Goal: Task Accomplishment & Management: Use online tool/utility

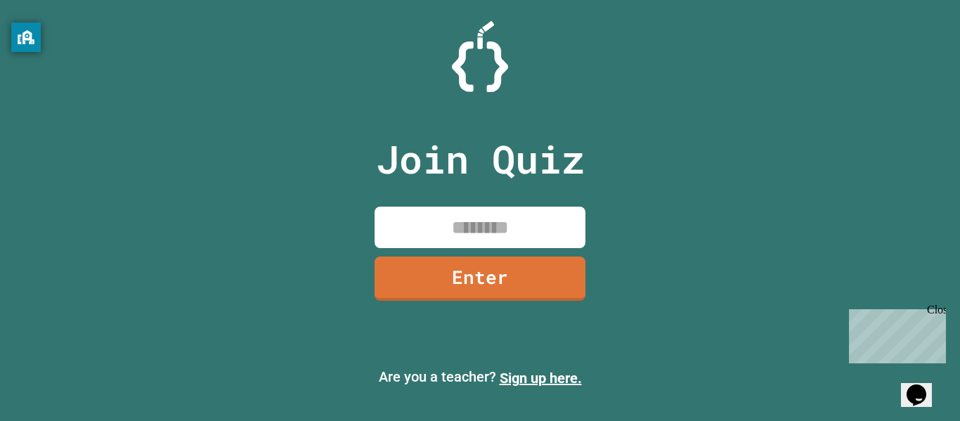
click at [454, 223] on input at bounding box center [480, 227] width 211 height 41
type input "********"
click at [381, 284] on link "Enter" at bounding box center [480, 277] width 205 height 46
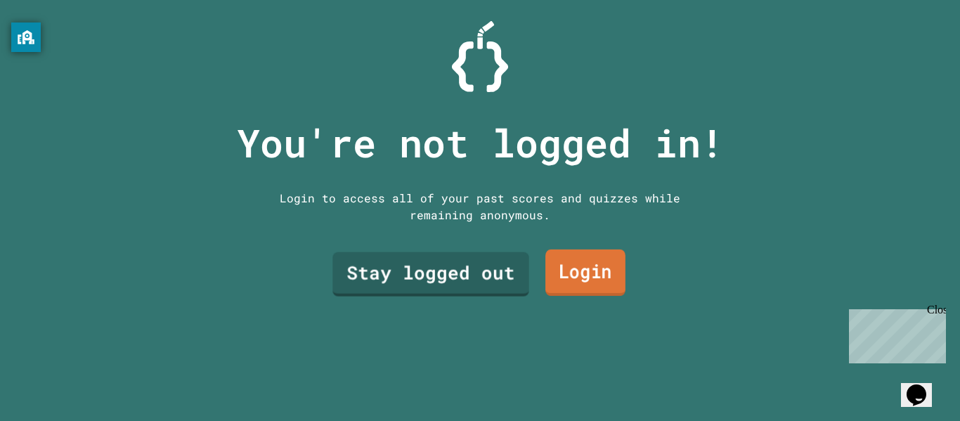
click at [559, 281] on link "Login" at bounding box center [586, 273] width 80 height 46
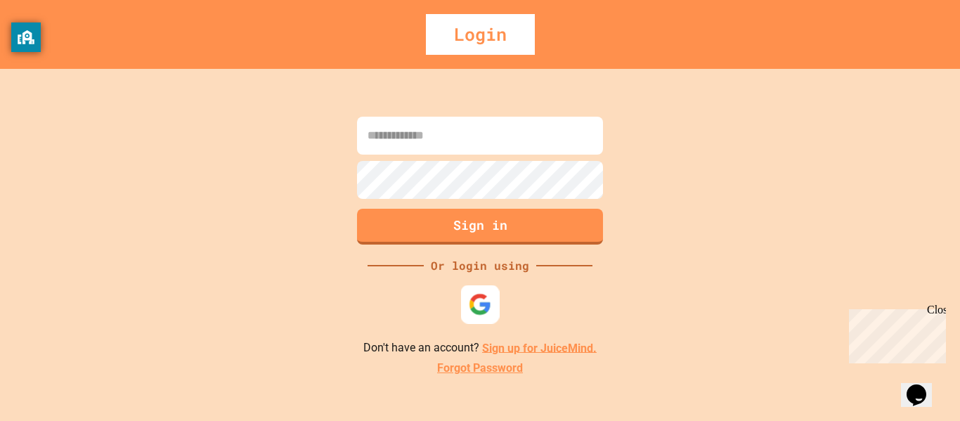
click at [478, 292] on img at bounding box center [480, 303] width 23 height 23
click at [474, 296] on img at bounding box center [480, 303] width 23 height 23
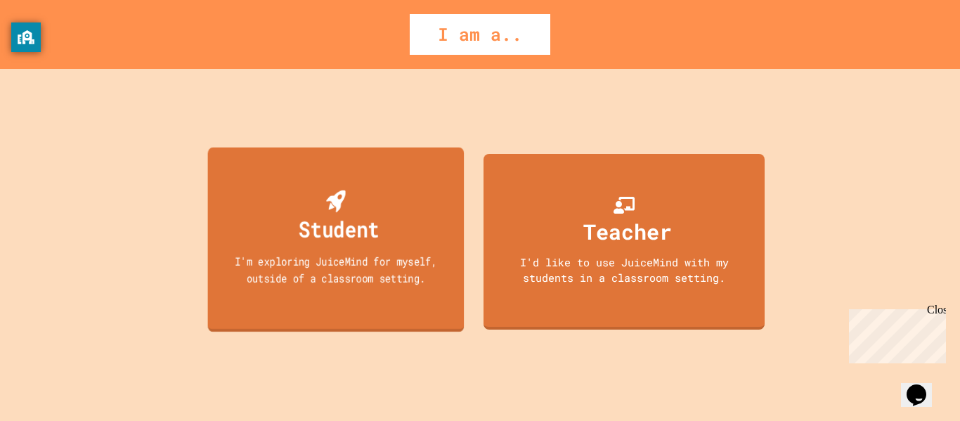
click at [389, 312] on div "Student I'm exploring JuiceMind for myself, outside of a classroom setting." at bounding box center [336, 239] width 257 height 185
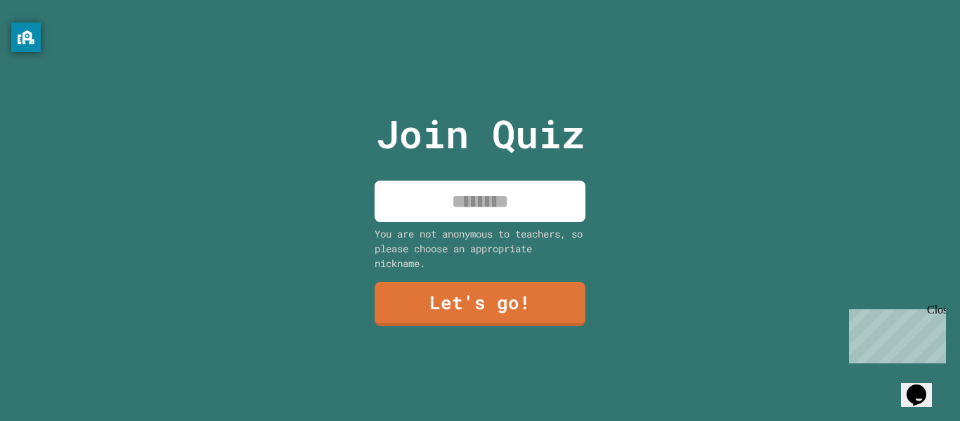
click at [494, 204] on input at bounding box center [480, 201] width 211 height 41
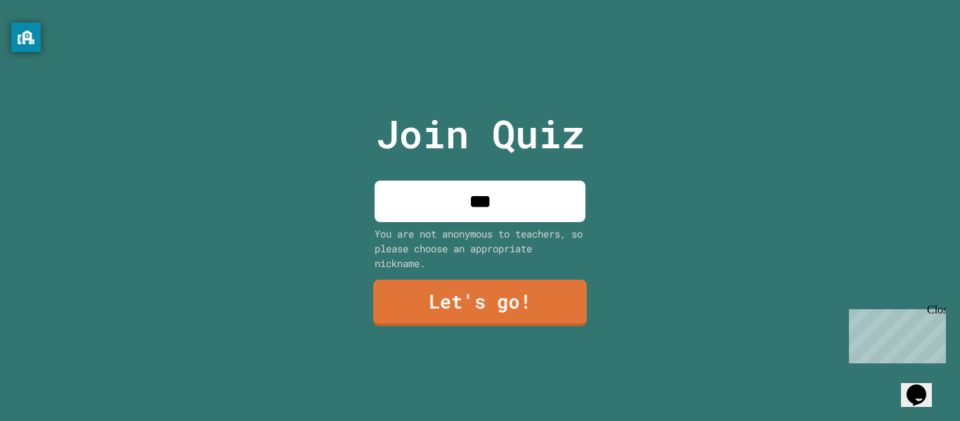
type input "***"
click at [437, 294] on link "Let's go!" at bounding box center [480, 303] width 214 height 46
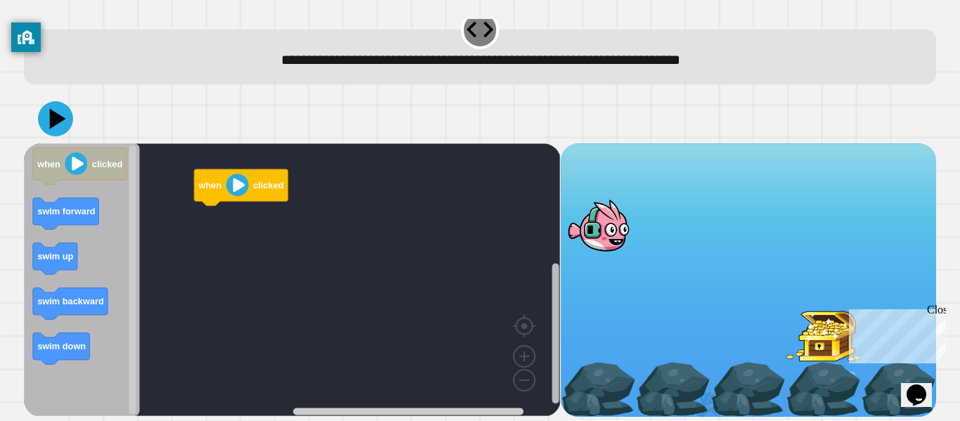
scroll to position [9, 0]
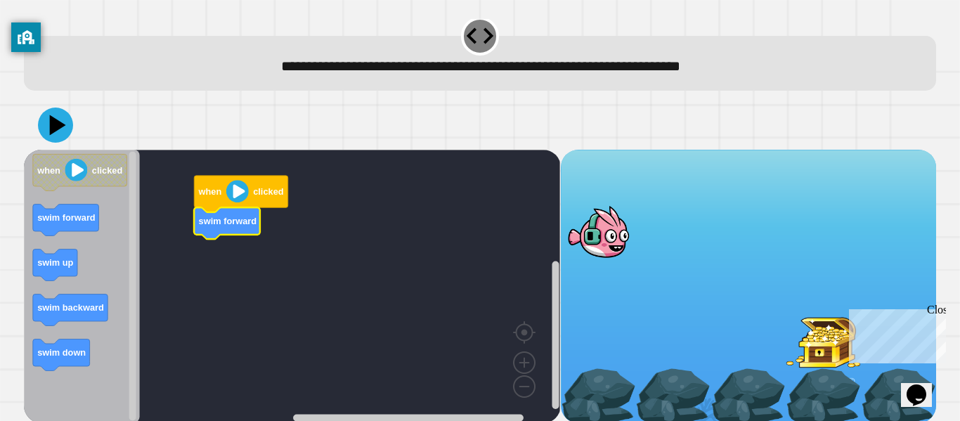
click at [187, 265] on div "when clicked swim forward when clicked swim forward swim up swim backward swim …" at bounding box center [292, 286] width 536 height 273
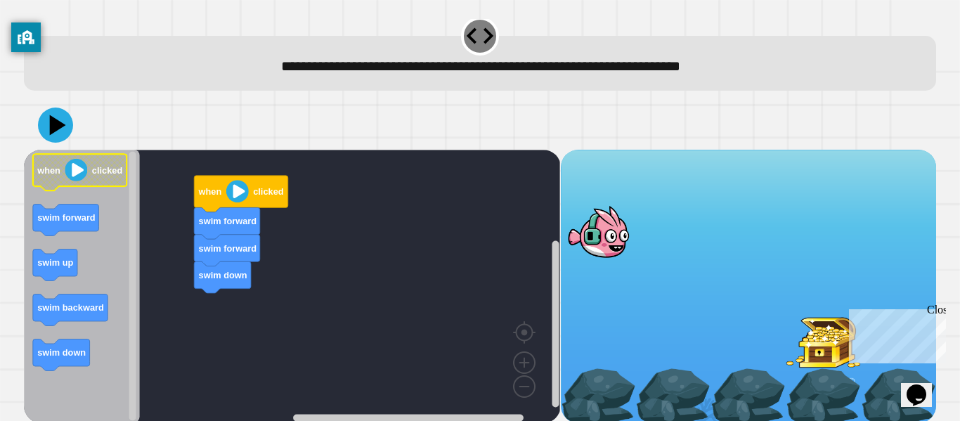
click at [84, 175] on image "Blockly Workspace" at bounding box center [76, 170] width 22 height 22
click at [53, 138] on icon at bounding box center [55, 125] width 42 height 42
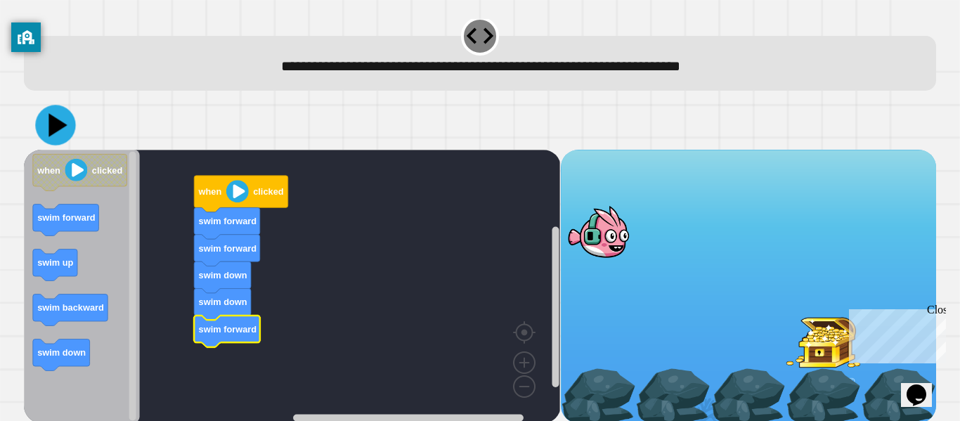
click at [63, 134] on icon at bounding box center [55, 125] width 40 height 40
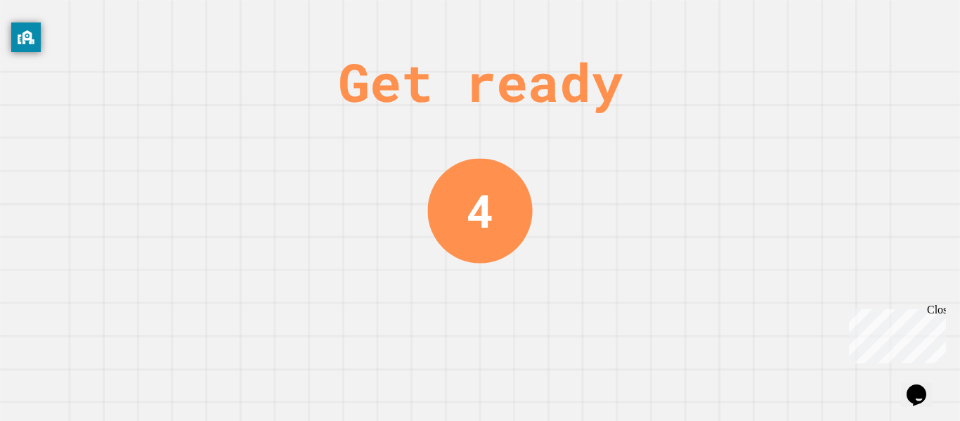
scroll to position [0, 0]
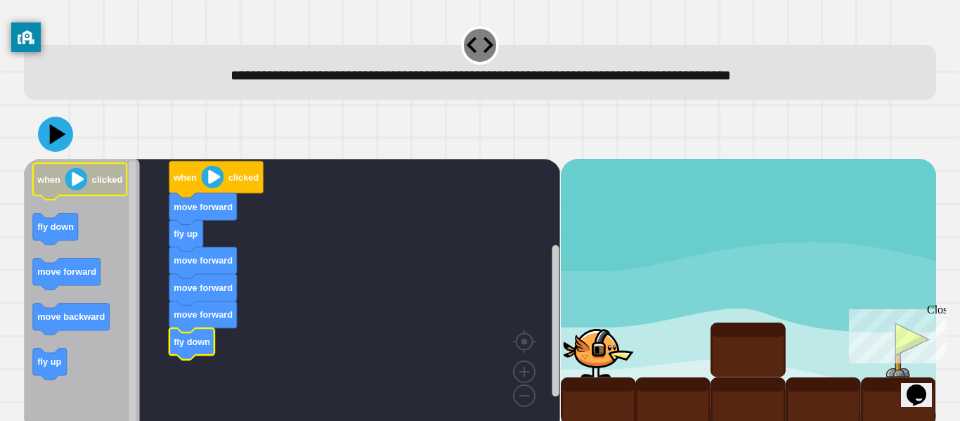
click at [83, 180] on image "Blockly Workspace" at bounding box center [76, 179] width 22 height 22
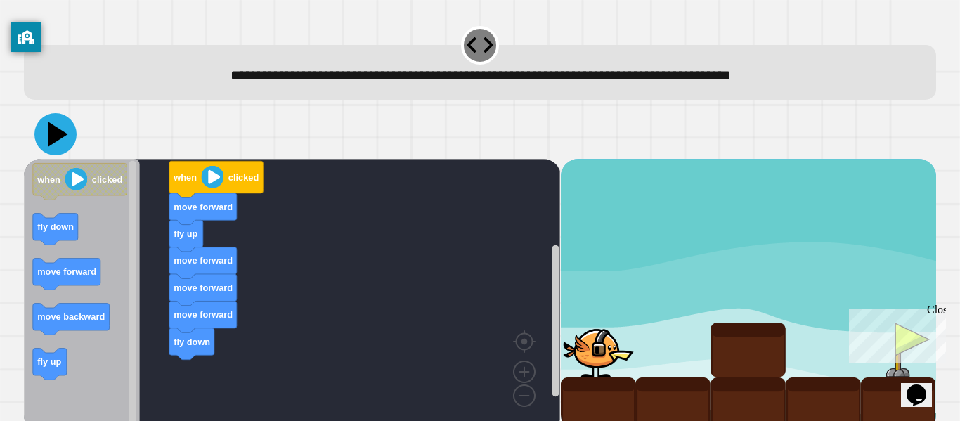
click at [43, 129] on icon at bounding box center [55, 134] width 42 height 42
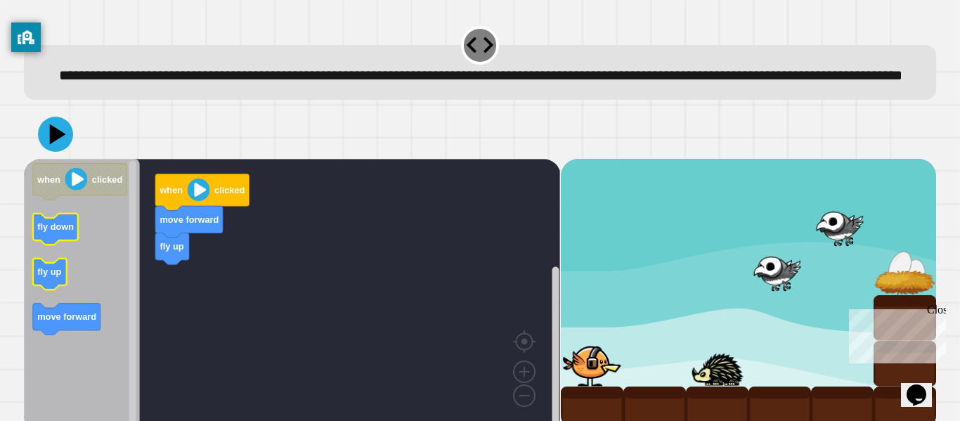
click at [50, 277] on text "fly up" at bounding box center [49, 271] width 24 height 11
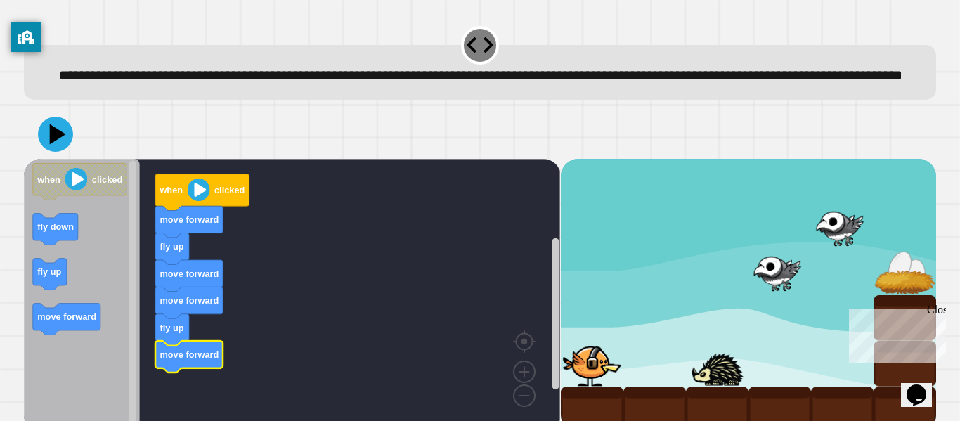
click at [64, 159] on div at bounding box center [480, 134] width 912 height 49
click at [57, 155] on icon at bounding box center [55, 134] width 42 height 42
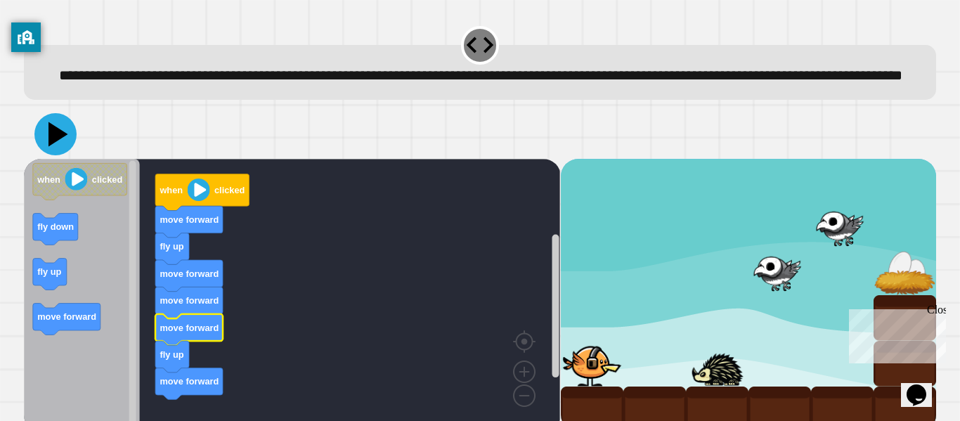
click at [44, 148] on icon at bounding box center [55, 134] width 42 height 42
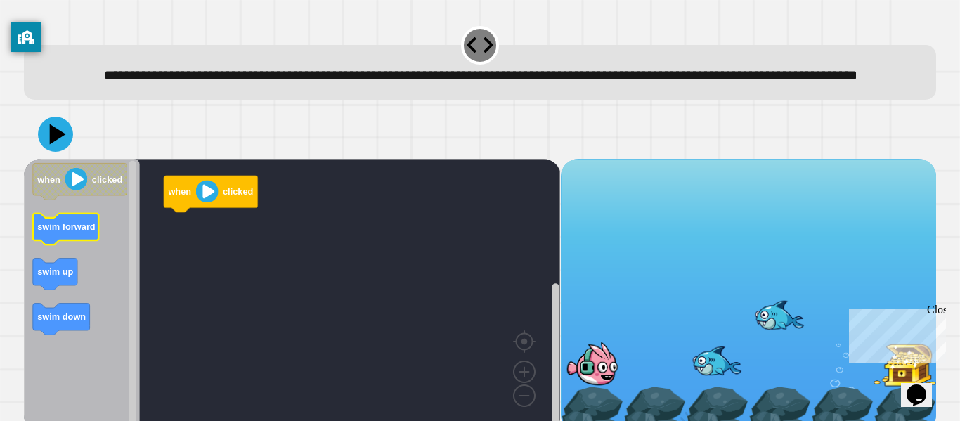
click at [79, 232] on text "swim forward" at bounding box center [66, 226] width 58 height 11
click at [197, 278] on div "when clicked when clicked swim forward swim up swim down" at bounding box center [292, 295] width 536 height 273
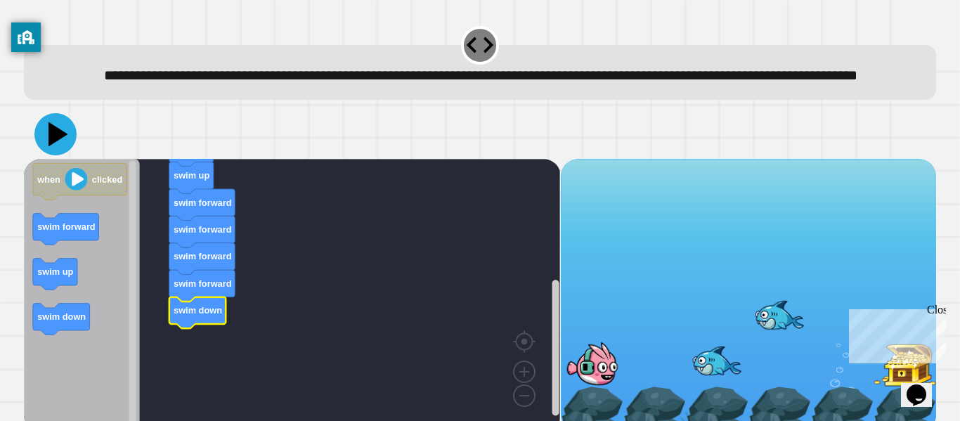
click at [46, 155] on icon at bounding box center [55, 134] width 42 height 42
click at [49, 155] on icon at bounding box center [55, 134] width 42 height 42
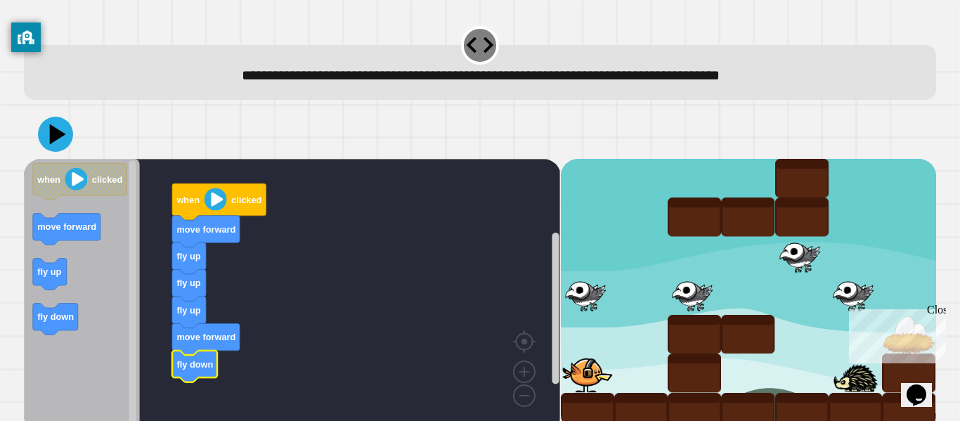
scroll to position [17, 0]
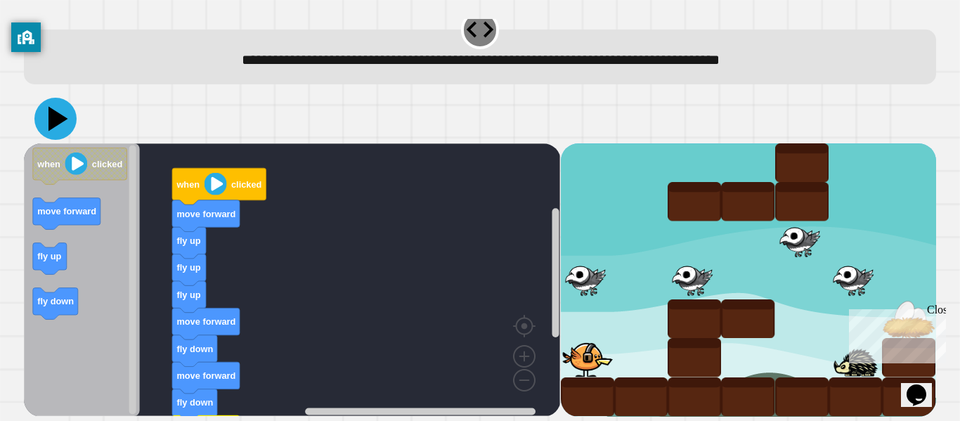
click at [63, 127] on icon at bounding box center [55, 119] width 42 height 42
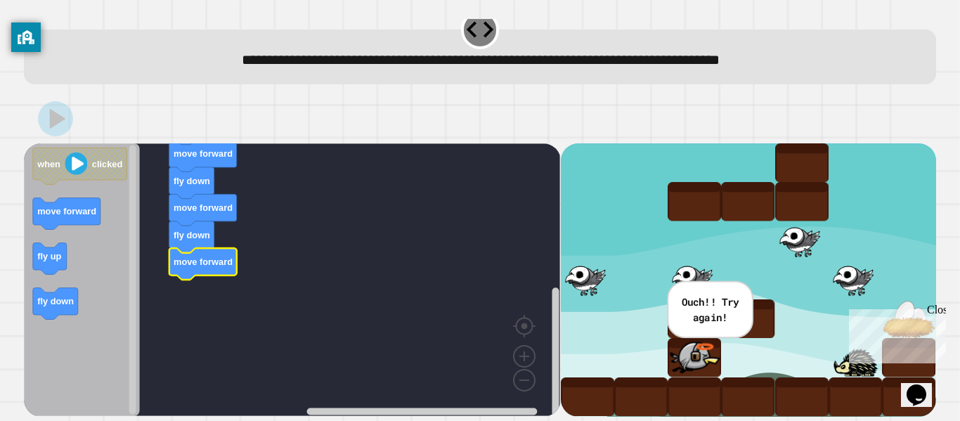
scroll to position [0, 0]
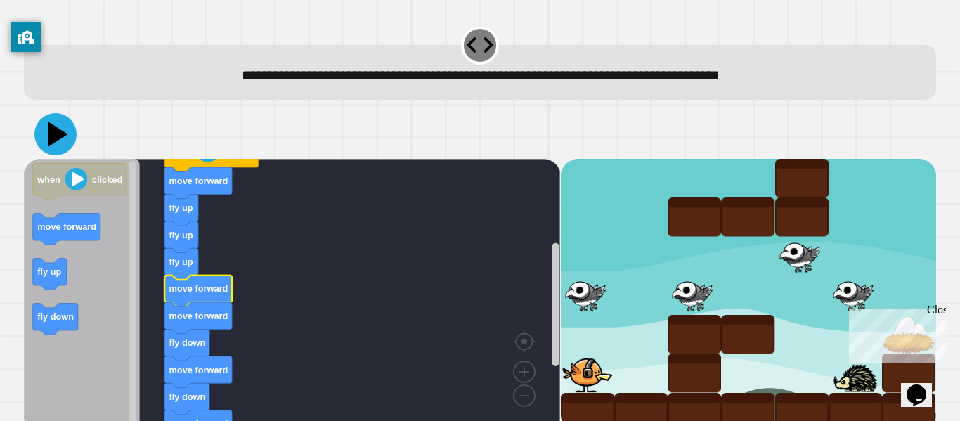
click at [55, 140] on icon at bounding box center [59, 134] width 20 height 25
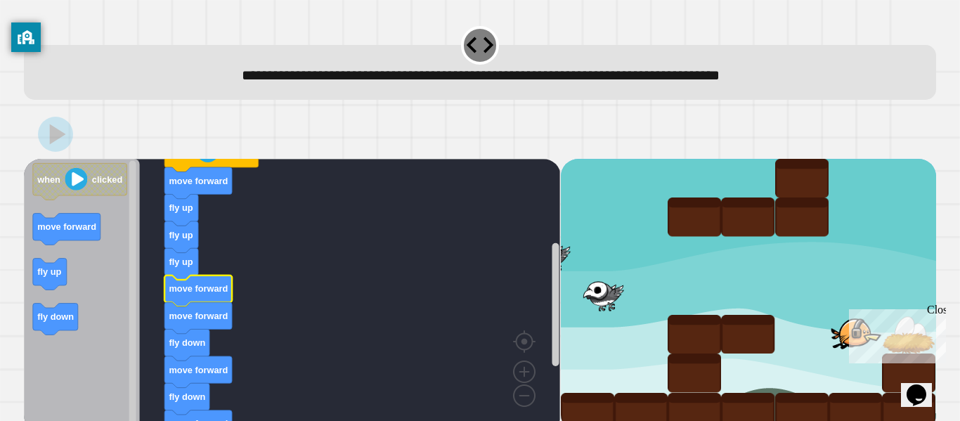
click at [943, 312] on div "Close" at bounding box center [936, 313] width 18 height 18
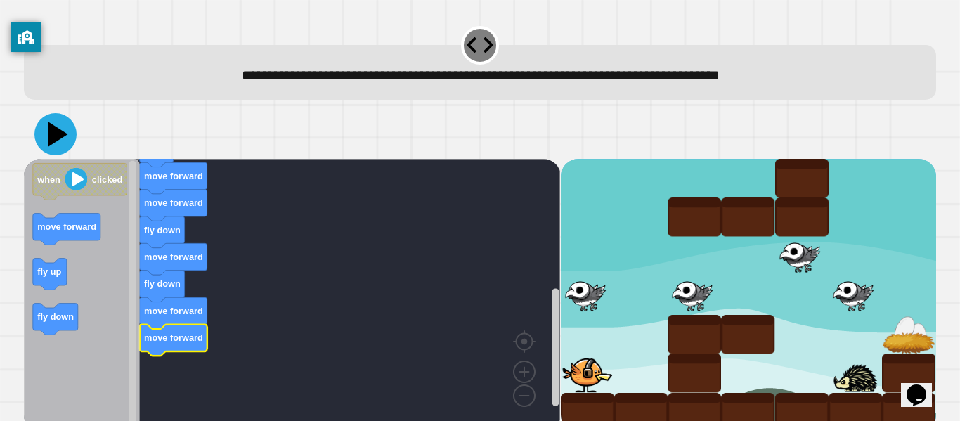
click at [59, 146] on icon at bounding box center [55, 134] width 42 height 42
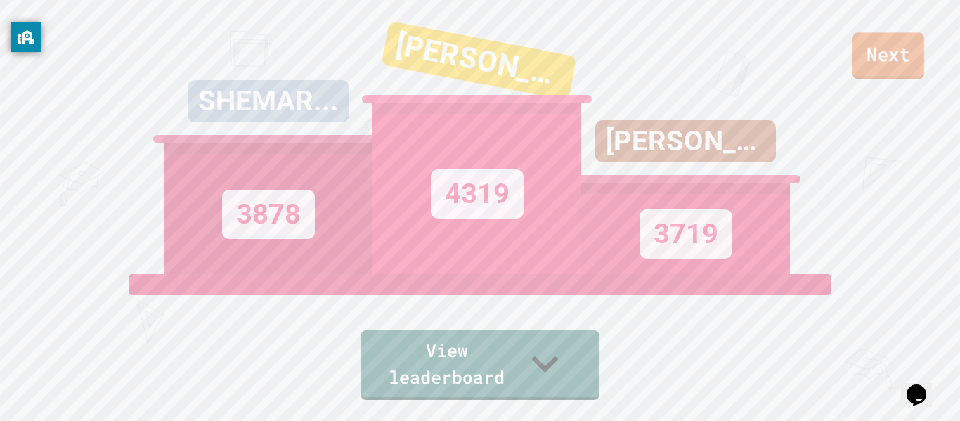
click at [889, 38] on link "Next" at bounding box center [889, 55] width 72 height 46
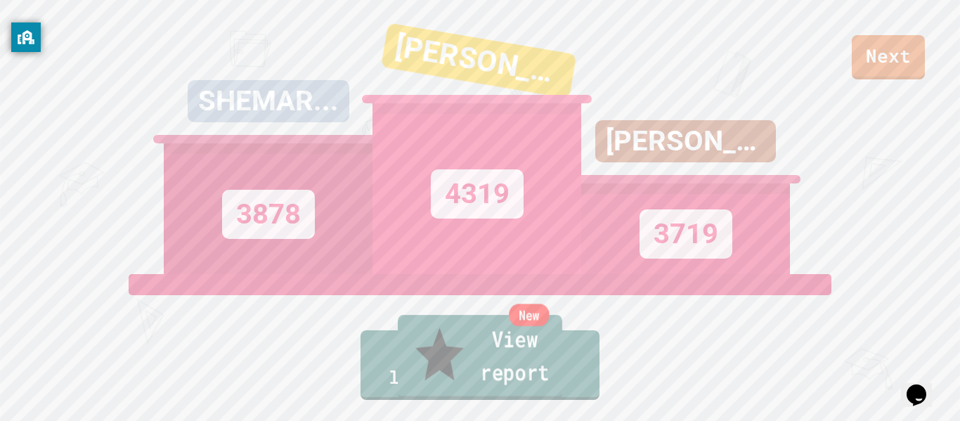
click at [529, 381] on link "New View report" at bounding box center [480, 357] width 165 height 84
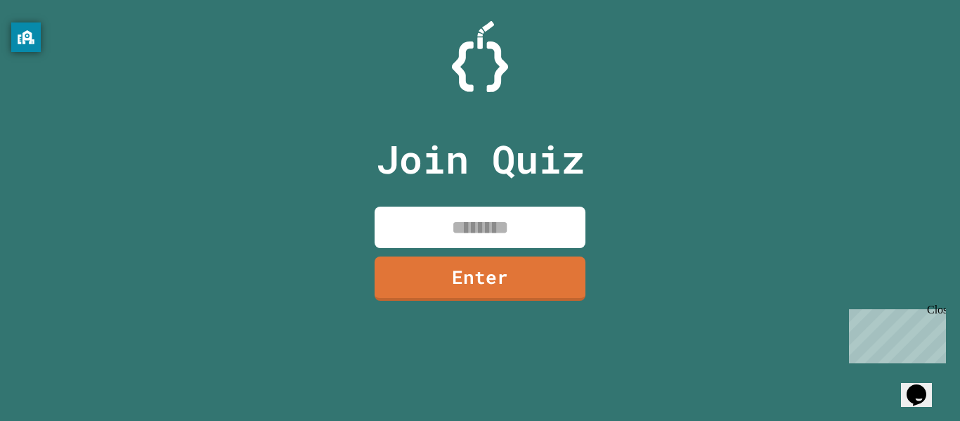
click at [472, 213] on input at bounding box center [480, 227] width 211 height 41
type input "********"
click at [546, 241] on input "********" at bounding box center [480, 227] width 211 height 41
click at [524, 286] on link "Enter" at bounding box center [480, 277] width 212 height 45
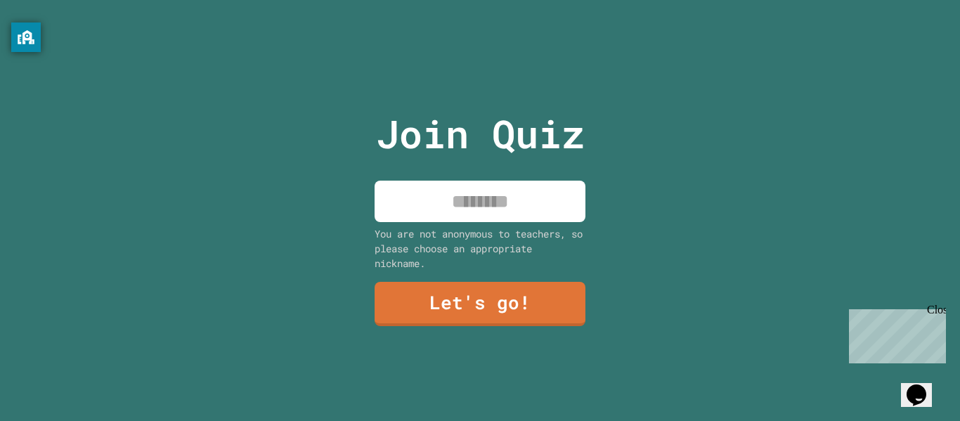
click at [494, 202] on input at bounding box center [480, 201] width 211 height 41
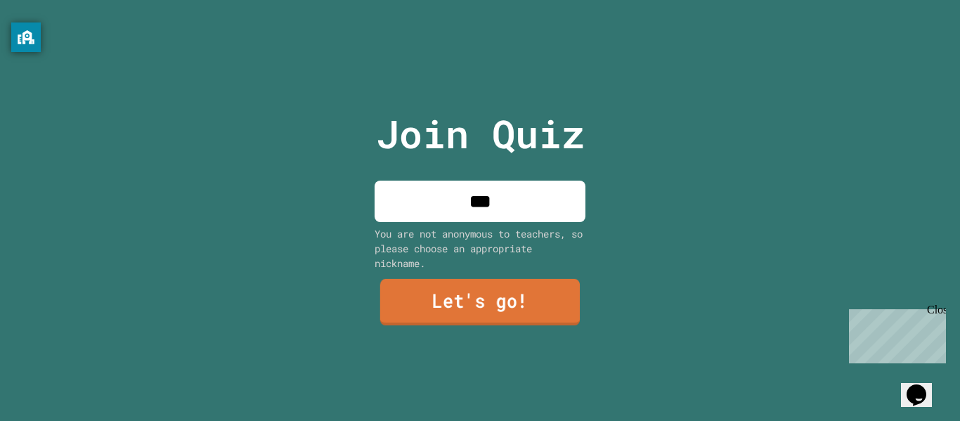
type input "***"
click at [415, 306] on link "Let's go!" at bounding box center [480, 303] width 204 height 46
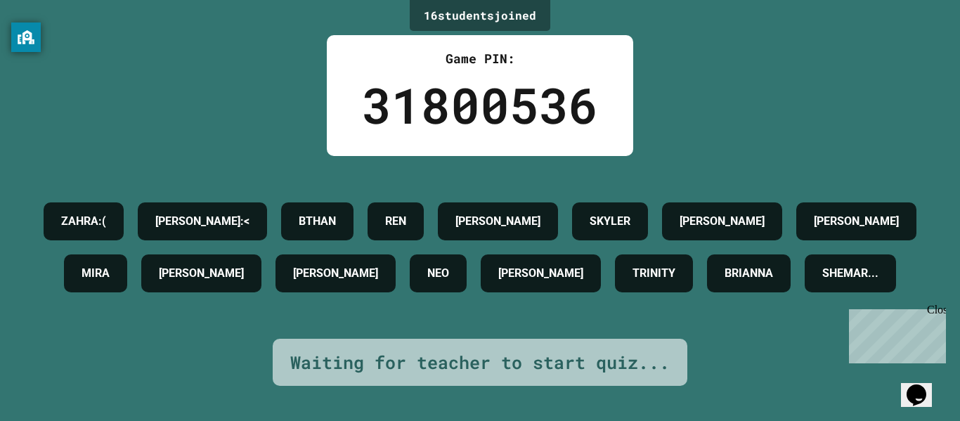
click at [541, 213] on h4 "JOSIAH😈" at bounding box center [498, 221] width 85 height 17
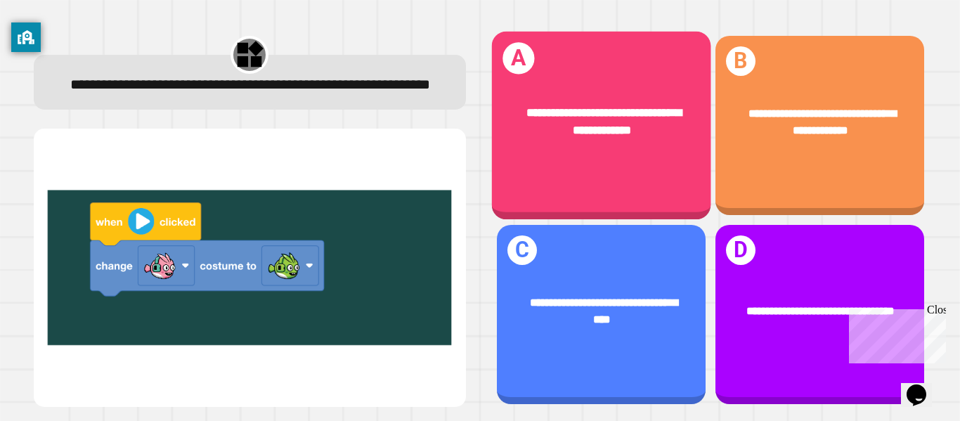
click at [515, 175] on div "**********" at bounding box center [600, 126] width 219 height 188
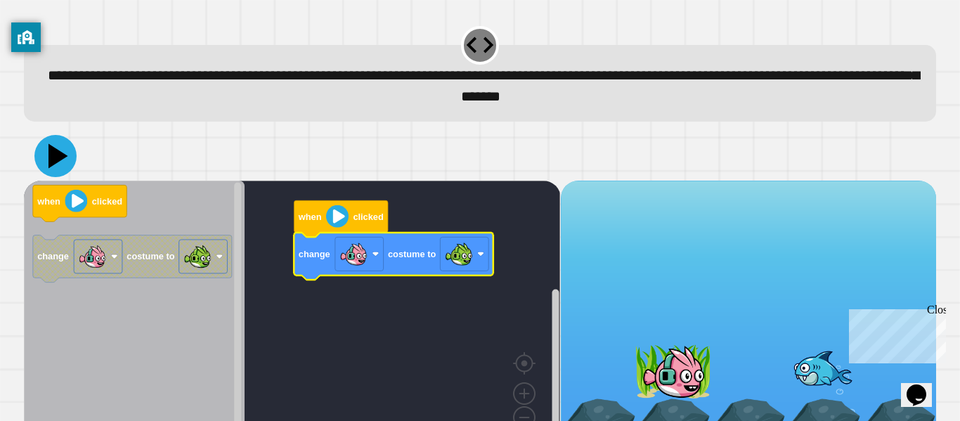
click at [60, 151] on icon at bounding box center [55, 156] width 42 height 42
